Goal: Information Seeking & Learning: Learn about a topic

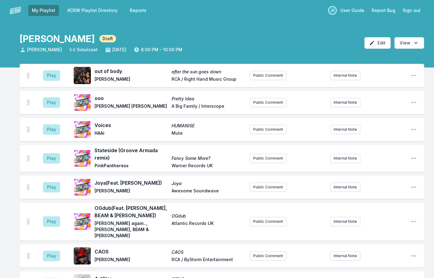
click at [42, 76] on aside "Play" at bounding box center [51, 76] width 34 height 20
click at [44, 76] on button "Play" at bounding box center [51, 75] width 17 height 10
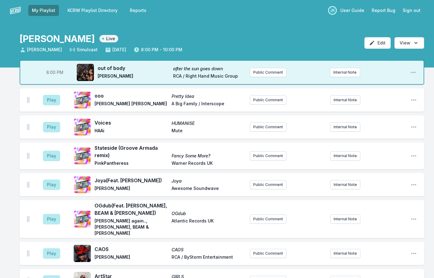
click at [64, 99] on aside "Play" at bounding box center [51, 100] width 34 height 20
click at [57, 99] on button "Play" at bounding box center [51, 100] width 17 height 10
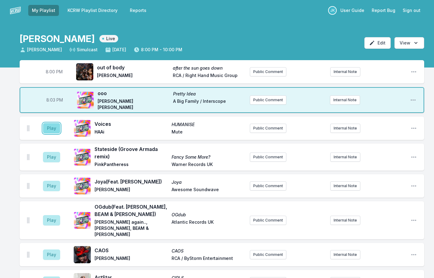
click at [48, 126] on button "Play" at bounding box center [51, 128] width 17 height 10
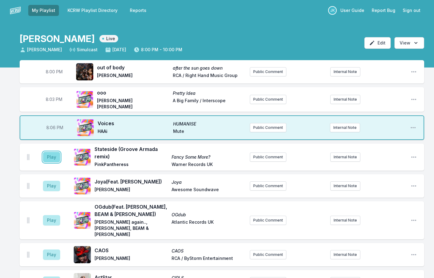
click at [54, 155] on button "Play" at bounding box center [51, 157] width 17 height 10
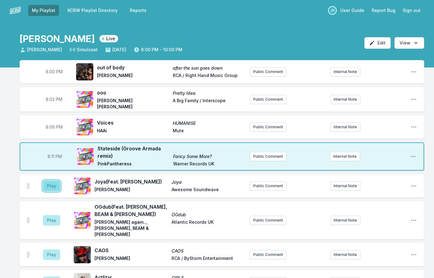
click at [48, 184] on button "Play" at bounding box center [51, 186] width 17 height 10
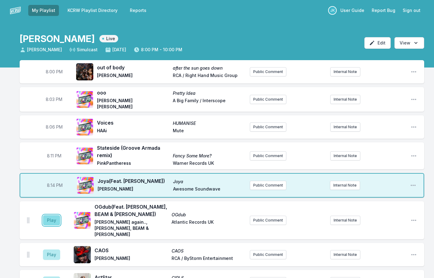
click at [55, 215] on button "Play" at bounding box center [51, 220] width 17 height 10
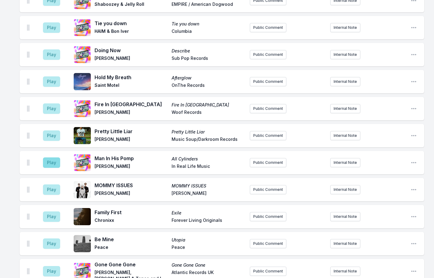
scroll to position [705, 0]
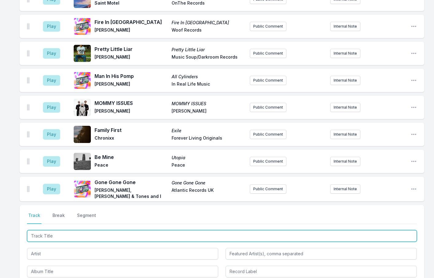
click at [56, 230] on input "Track Title" at bounding box center [221, 236] width 389 height 12
click at [65, 230] on input "The Way I'm Feeing" at bounding box center [221, 236] width 389 height 12
drag, startPoint x: 57, startPoint y: 220, endPoint x: 72, endPoint y: 221, distance: 15.0
click at [72, 230] on input "The Way I'm Feeing" at bounding box center [221, 236] width 389 height 12
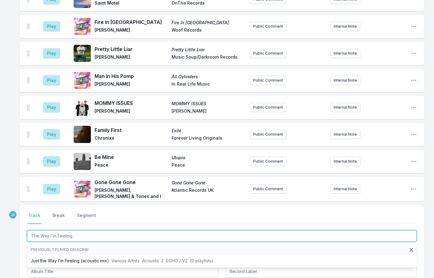
type input "The Way I'm Feeling"
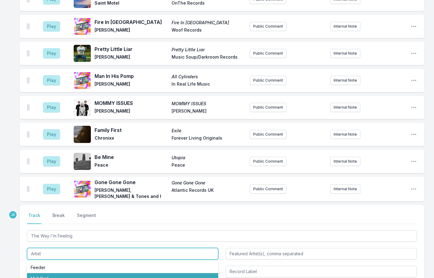
click at [82, 273] on li "Mall Grab" at bounding box center [122, 278] width 191 height 11
type input "Mall Grab"
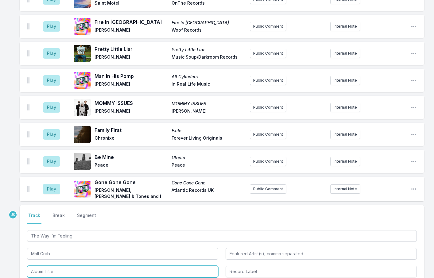
click at [73, 266] on input "Album Title" at bounding box center [122, 272] width 191 height 12
type input "The Way I'm Feeling"
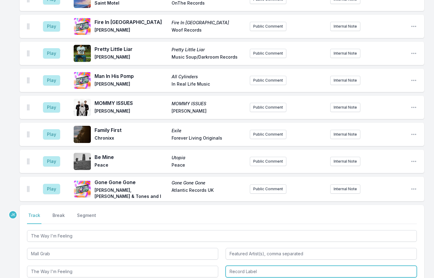
click at [243, 266] on input "Record Label" at bounding box center [320, 272] width 191 height 12
drag, startPoint x: 249, startPoint y: 272, endPoint x: 285, endPoint y: 261, distance: 37.4
type input "Fragrance Recordings"
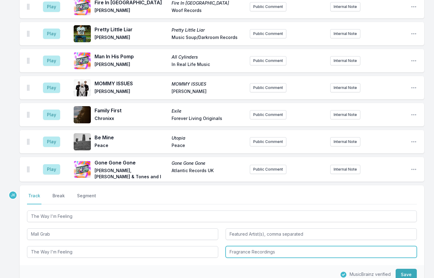
scroll to position [736, 0]
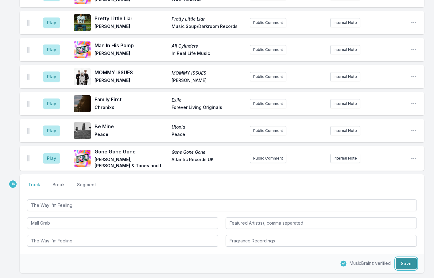
click at [403, 258] on button "Save" at bounding box center [405, 264] width 21 height 12
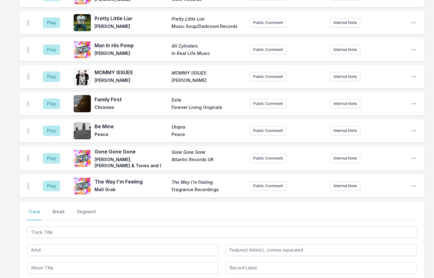
scroll to position [763, 0]
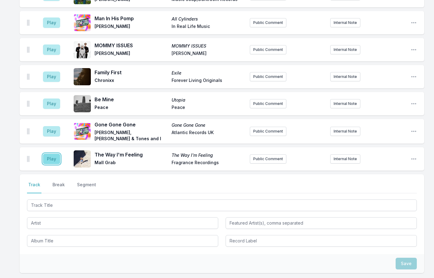
click at [50, 154] on button "Play" at bounding box center [51, 159] width 17 height 10
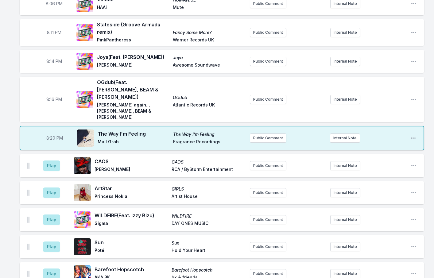
scroll to position [123, 0]
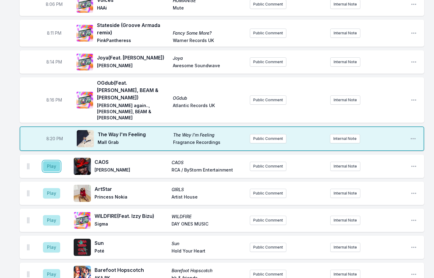
click at [49, 161] on button "Play" at bounding box center [51, 166] width 17 height 10
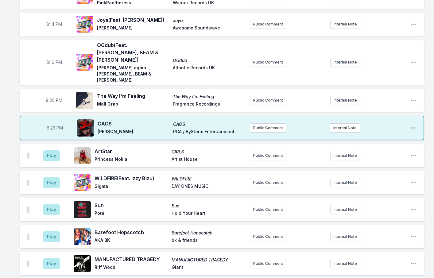
scroll to position [184, 0]
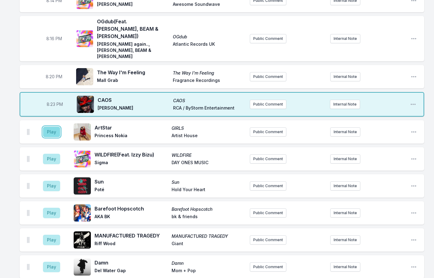
click at [50, 127] on button "Play" at bounding box center [51, 132] width 17 height 10
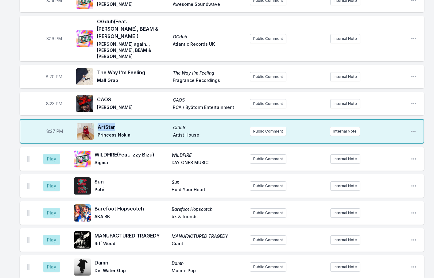
drag, startPoint x: 116, startPoint y: 112, endPoint x: 98, endPoint y: 113, distance: 18.1
click at [98, 123] on span "ArtStar" at bounding box center [134, 126] width 72 height 7
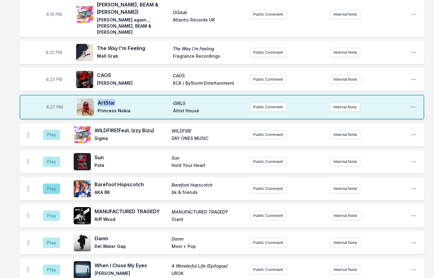
scroll to position [245, 0]
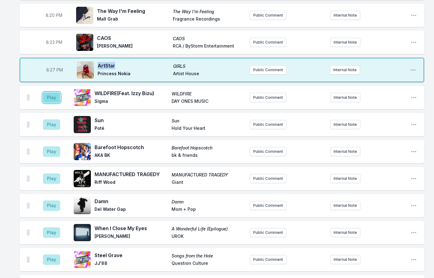
click at [50, 92] on button "Play" at bounding box center [51, 97] width 17 height 10
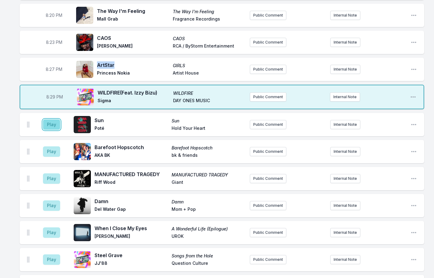
click at [45, 119] on button "Play" at bounding box center [51, 124] width 17 height 10
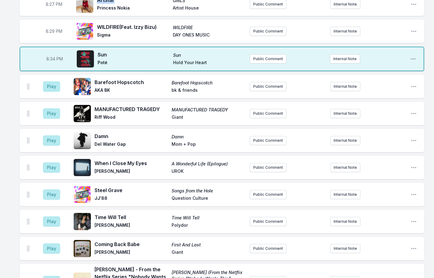
scroll to position [307, 0]
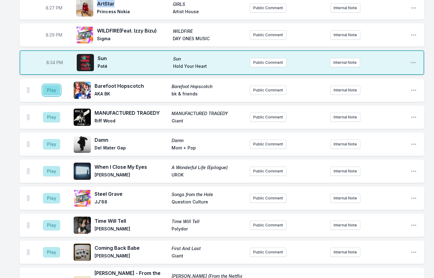
click at [56, 85] on button "Play" at bounding box center [51, 90] width 17 height 10
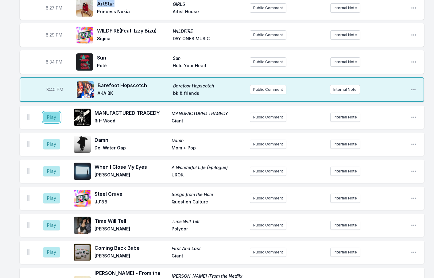
click at [49, 112] on button "Play" at bounding box center [51, 117] width 17 height 10
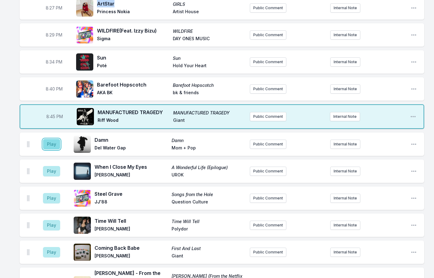
click at [56, 139] on button "Play" at bounding box center [51, 144] width 17 height 10
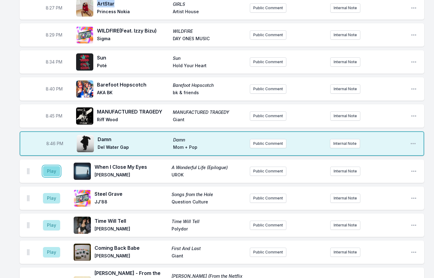
click at [51, 166] on button "Play" at bounding box center [51, 171] width 17 height 10
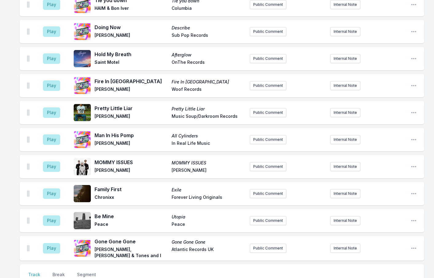
scroll to position [675, 0]
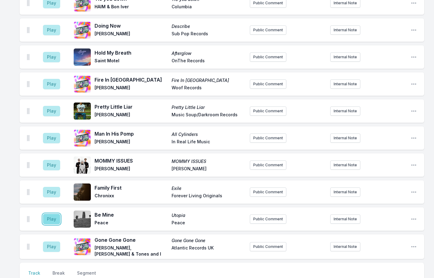
click at [47, 214] on button "Play" at bounding box center [51, 219] width 17 height 10
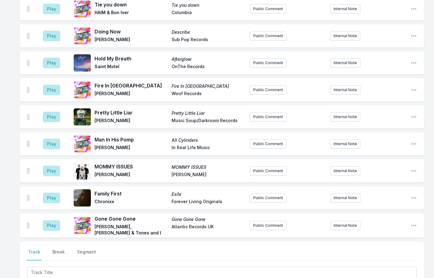
scroll to position [767, 0]
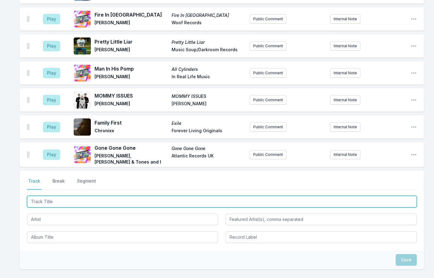
click at [39, 196] on input "Track Title" at bounding box center [221, 202] width 389 height 12
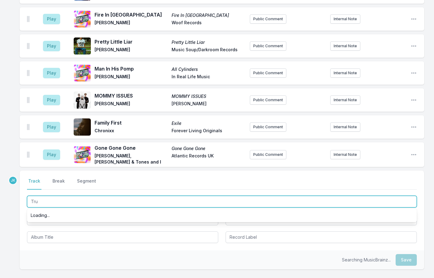
type input "True"
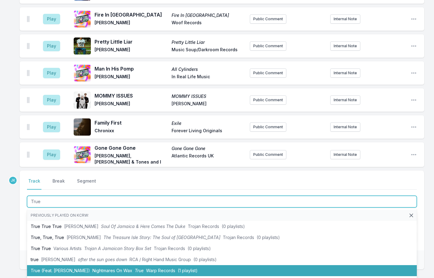
click at [39, 265] on li "True (Feat. Sadie Walker) Nightmares On Wax True Warp Records (1 playlist)" at bounding box center [221, 270] width 389 height 11
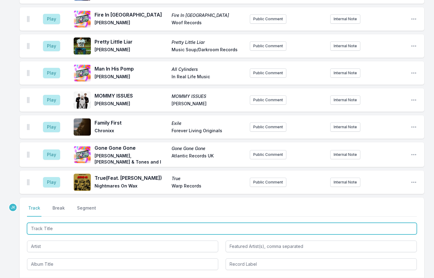
scroll to position [794, 0]
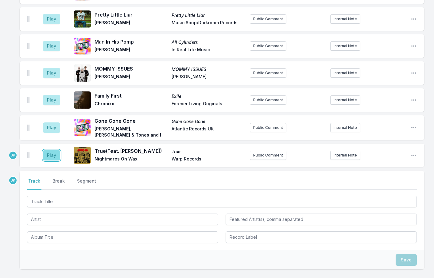
click at [48, 150] on button "Play" at bounding box center [51, 155] width 17 height 10
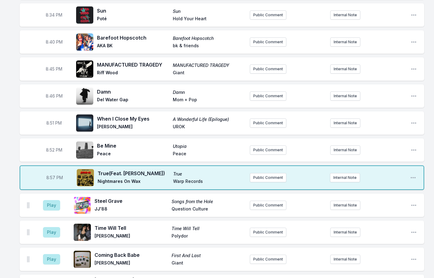
scroll to position [364, 0]
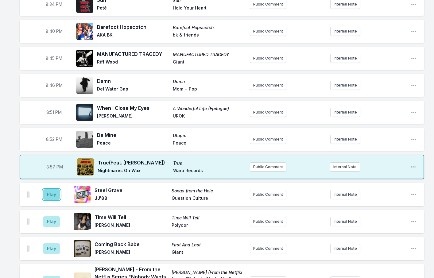
click at [54, 189] on button "Play" at bounding box center [51, 194] width 17 height 10
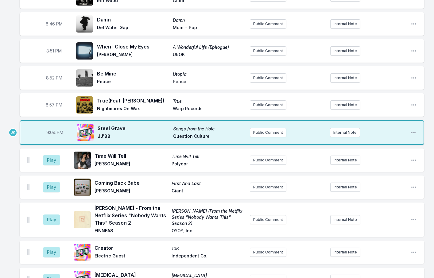
scroll to position [456, 0]
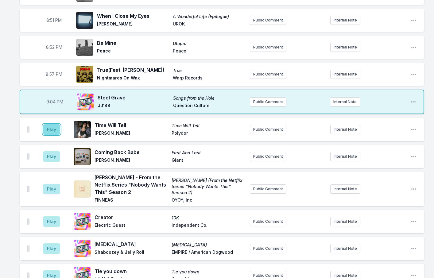
click at [47, 124] on button "Play" at bounding box center [51, 129] width 17 height 10
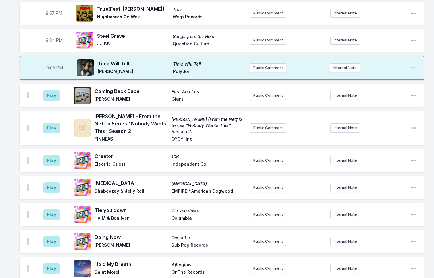
scroll to position [518, 0]
click at [52, 90] on button "Play" at bounding box center [51, 95] width 17 height 10
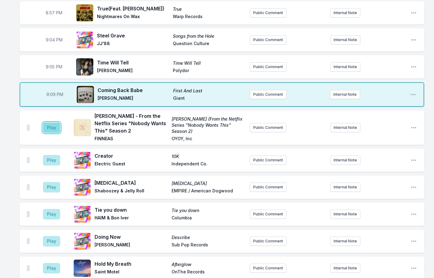
click at [47, 122] on button "Play" at bounding box center [51, 127] width 17 height 10
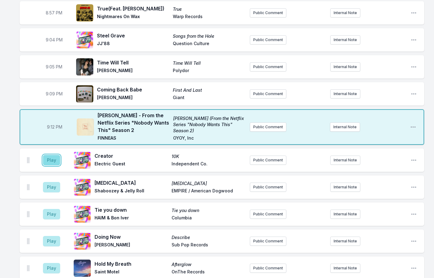
click at [48, 155] on button "Play" at bounding box center [51, 160] width 17 height 10
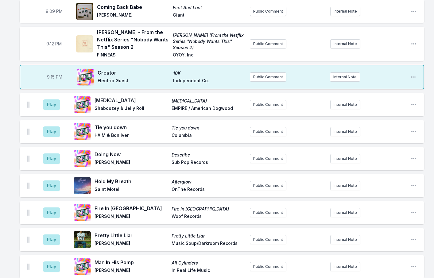
scroll to position [610, 0]
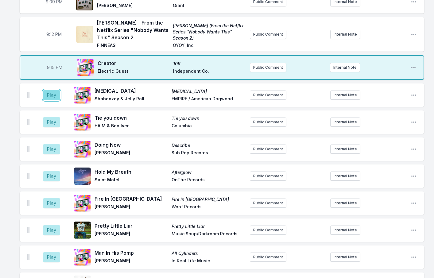
click at [54, 90] on button "Play" at bounding box center [51, 95] width 17 height 10
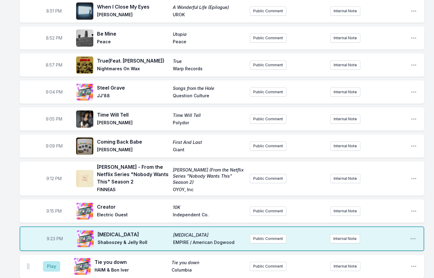
scroll to position [552, 0]
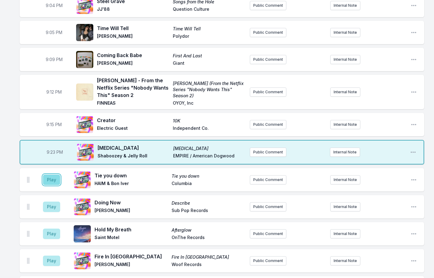
click at [52, 174] on button "Play" at bounding box center [51, 179] width 17 height 10
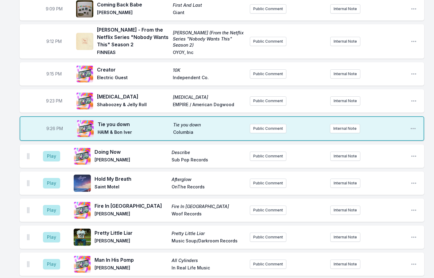
scroll to position [613, 0]
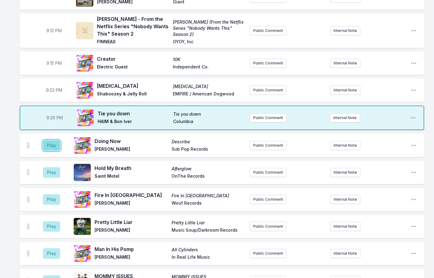
click at [55, 140] on button "Play" at bounding box center [51, 145] width 17 height 10
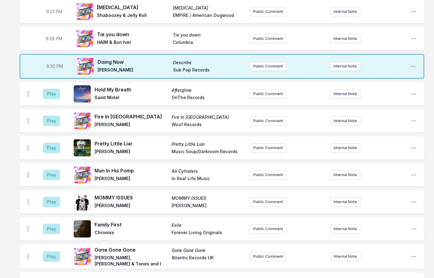
scroll to position [675, 0]
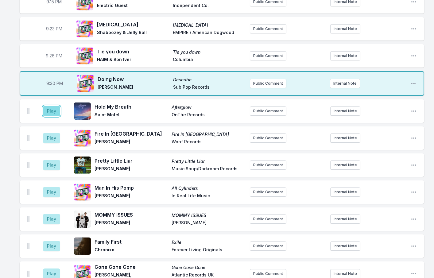
click at [55, 106] on button "Play" at bounding box center [51, 111] width 17 height 10
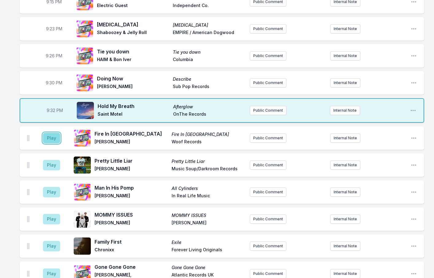
click at [51, 133] on button "Play" at bounding box center [51, 138] width 17 height 10
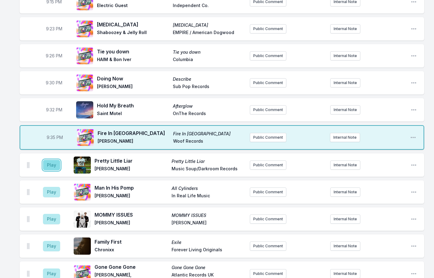
click at [47, 160] on button "Play" at bounding box center [51, 165] width 17 height 10
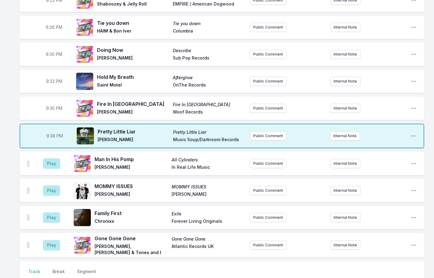
scroll to position [736, 0]
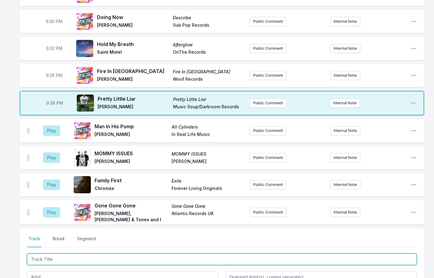
click at [55, 253] on input "Track Title" at bounding box center [221, 259] width 389 height 12
type input "We've been"
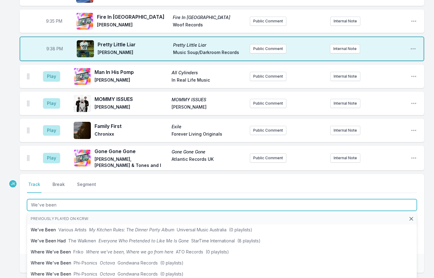
scroll to position [797, 0]
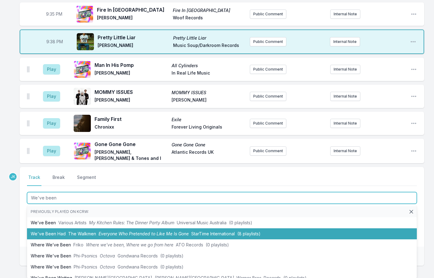
click at [44, 228] on li "We've Been Had The Walkmen Everyone Who Pretended to Like Me Is Gone StarTime I…" at bounding box center [221, 233] width 389 height 11
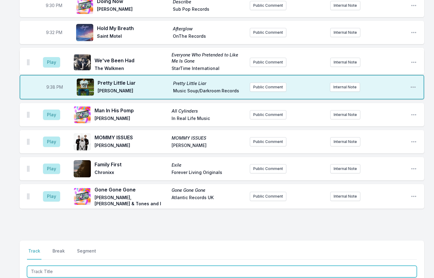
scroll to position [748, 0]
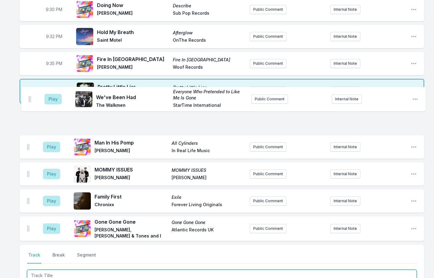
drag, startPoint x: 28, startPoint y: 164, endPoint x: 29, endPoint y: 101, distance: 62.9
click at [29, 107] on ul "Play Man In His Pomp All Cylinders Yves Jarvis In Real Life Music Public Commen…" at bounding box center [222, 174] width 404 height 134
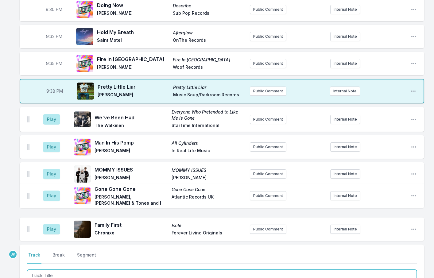
scroll to position [748, 0]
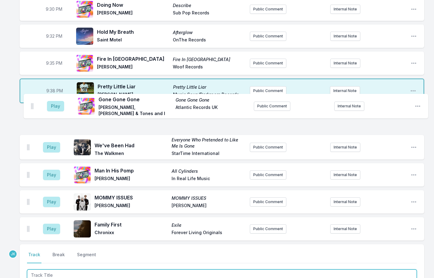
drag, startPoint x: 28, startPoint y: 213, endPoint x: 32, endPoint y: 104, distance: 109.5
click at [32, 107] on ul "Play We've Been Had Everyone Who Pretended to Like Me Is Gone The Walkmen StarT…" at bounding box center [222, 174] width 404 height 134
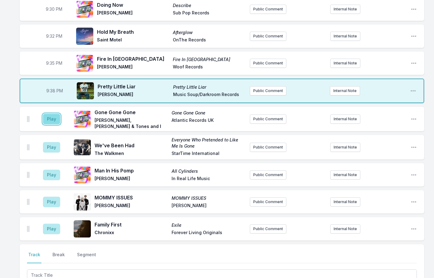
click at [49, 114] on button "Play" at bounding box center [51, 119] width 17 height 10
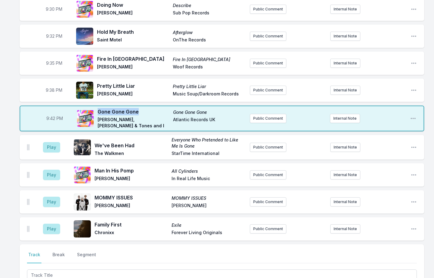
drag, startPoint x: 136, startPoint y: 94, endPoint x: 99, endPoint y: 92, distance: 37.4
click at [99, 105] on div "9:42 PM Gone Gone Gone Gone Gone Gone David Guetta, Teddy Swims & Tones and I A…" at bounding box center [222, 118] width 404 height 26
copy span "Gone Gone Gone"
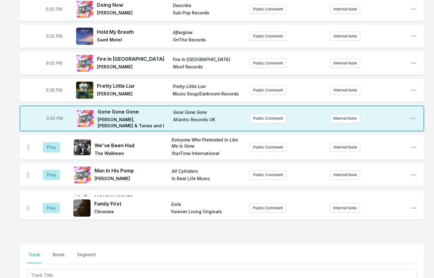
scroll to position [749, 0]
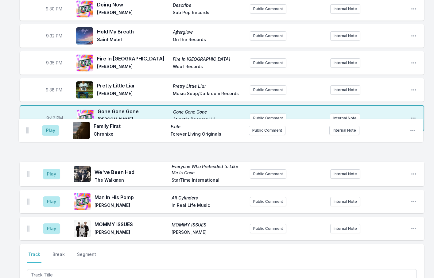
drag, startPoint x: 29, startPoint y: 213, endPoint x: 27, endPoint y: 128, distance: 85.3
click at [27, 135] on ul "Play We've Been Had Everyone Who Pretended to Like Me Is Gone The Walkmen StarT…" at bounding box center [222, 187] width 404 height 105
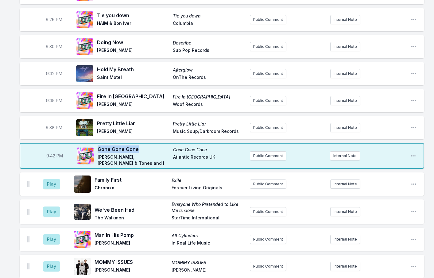
scroll to position [687, 0]
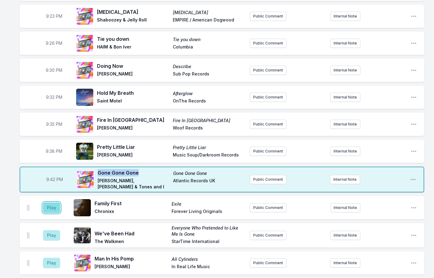
click at [50, 202] on button "Play" at bounding box center [51, 207] width 17 height 10
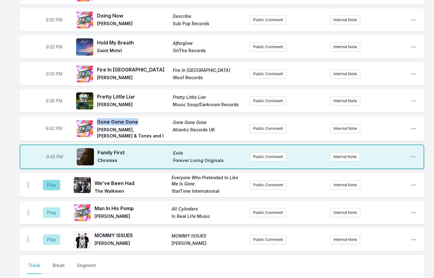
scroll to position [749, 0]
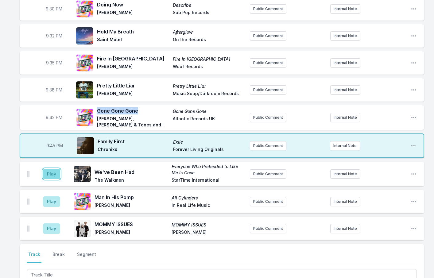
click at [57, 169] on button "Play" at bounding box center [51, 174] width 17 height 10
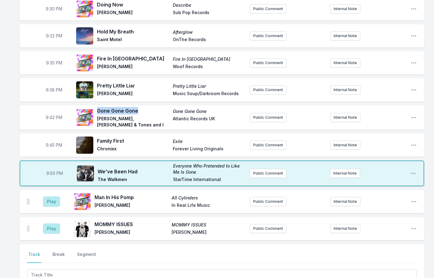
scroll to position [749, 0]
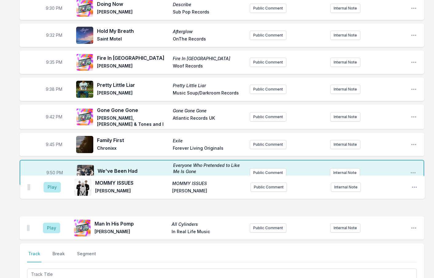
drag, startPoint x: 29, startPoint y: 214, endPoint x: 30, endPoint y: 183, distance: 31.0
click at [30, 189] on ul "Play Man In His Pomp All Cylinders Yves Jarvis In Real Life Music Public Commen…" at bounding box center [222, 214] width 404 height 50
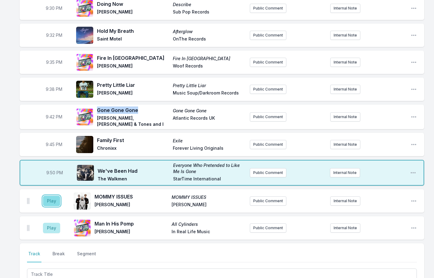
click at [52, 196] on button "Play" at bounding box center [51, 201] width 17 height 10
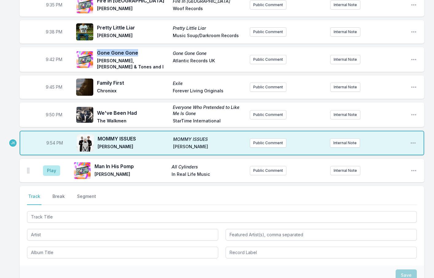
scroll to position [810, 0]
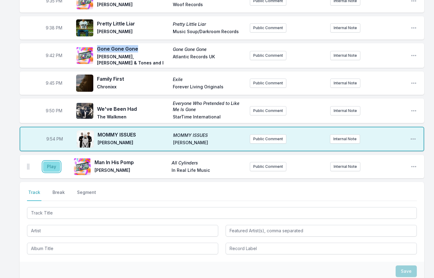
click at [52, 161] on button "Play" at bounding box center [51, 166] width 17 height 10
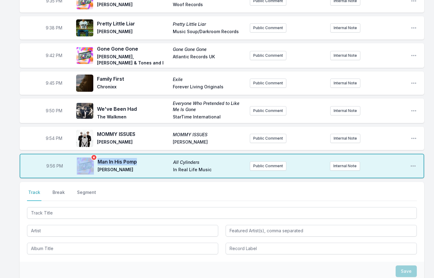
drag, startPoint x: 140, startPoint y: 146, endPoint x: 97, endPoint y: 144, distance: 43.9
click at [97, 156] on div "Man In His Pomp All Cylinders Yves Jarvis In Real Life Music" at bounding box center [161, 166] width 168 height 20
click at [128, 158] on span "Man In His Pomp" at bounding box center [134, 161] width 72 height 7
drag, startPoint x: 138, startPoint y: 145, endPoint x: 98, endPoint y: 145, distance: 39.3
click at [98, 158] on span "Man In His Pomp" at bounding box center [134, 161] width 72 height 7
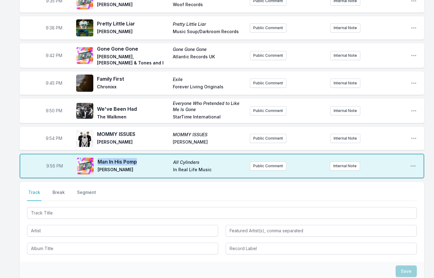
copy span "Man In His Pomp"
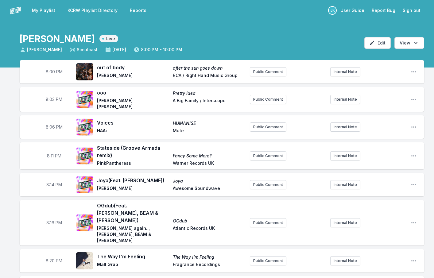
click at [86, 10] on link "KCRW Playlist Directory" at bounding box center [92, 10] width 57 height 11
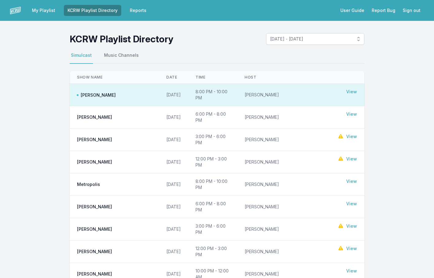
click at [354, 136] on link "View" at bounding box center [351, 136] width 11 height 6
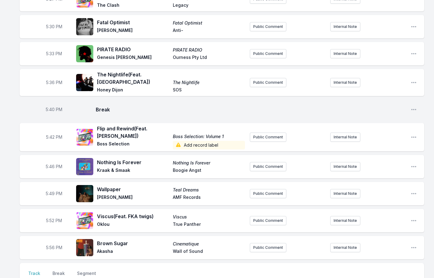
scroll to position [1165, 0]
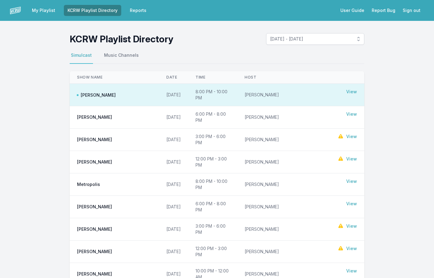
click at [350, 159] on link "View" at bounding box center [351, 159] width 11 height 6
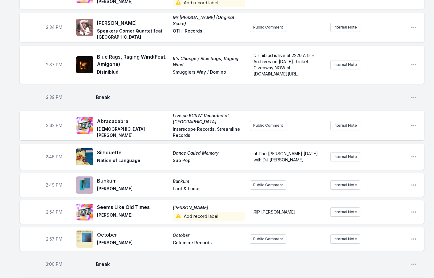
scroll to position [1349, 0]
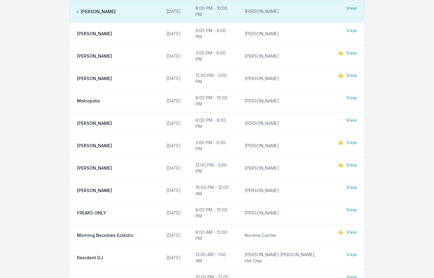
scroll to position [92, 0]
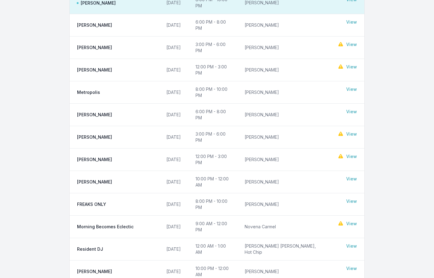
click at [352, 109] on link "View" at bounding box center [351, 112] width 11 height 6
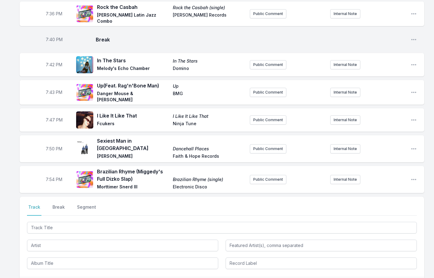
scroll to position [797, 0]
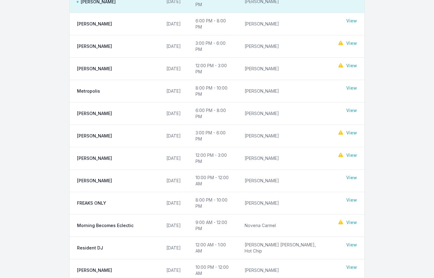
scroll to position [92, 0]
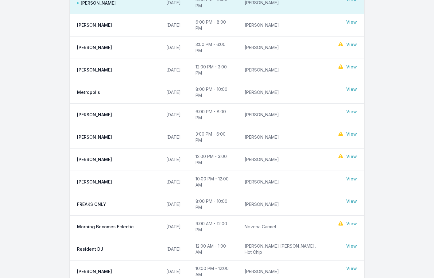
click at [346, 131] on link "View" at bounding box center [351, 134] width 11 height 6
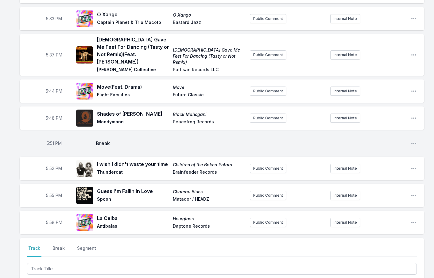
scroll to position [1257, 0]
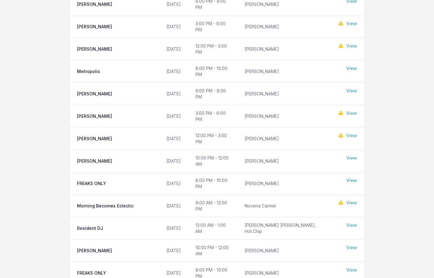
scroll to position [123, 0]
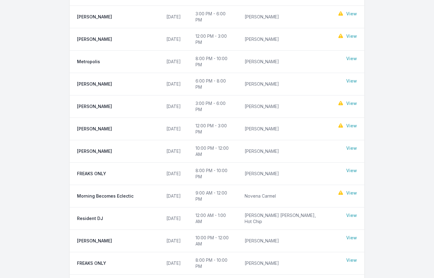
click at [349, 123] on link "View" at bounding box center [351, 126] width 11 height 6
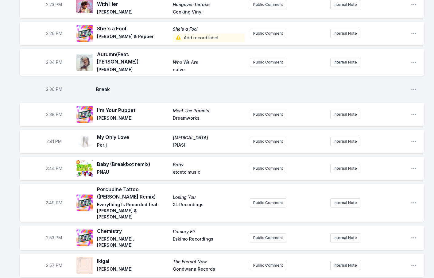
scroll to position [1319, 0]
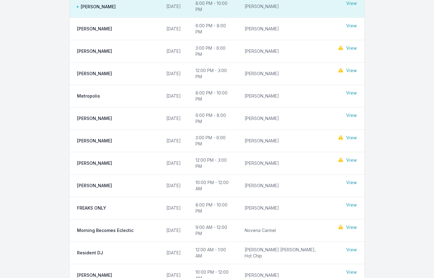
scroll to position [92, 0]
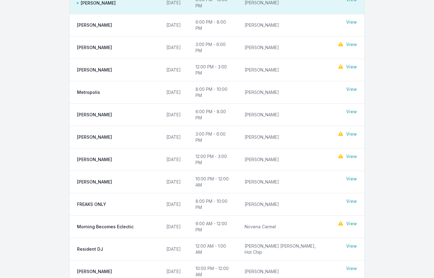
click at [348, 220] on link "View" at bounding box center [351, 223] width 11 height 6
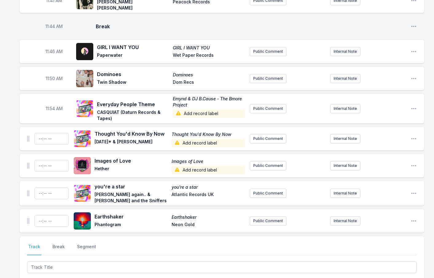
scroll to position [1717, 0]
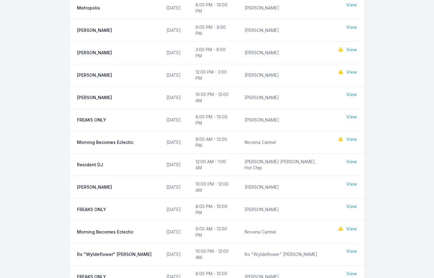
scroll to position [184, 0]
